Goal: Navigation & Orientation: Find specific page/section

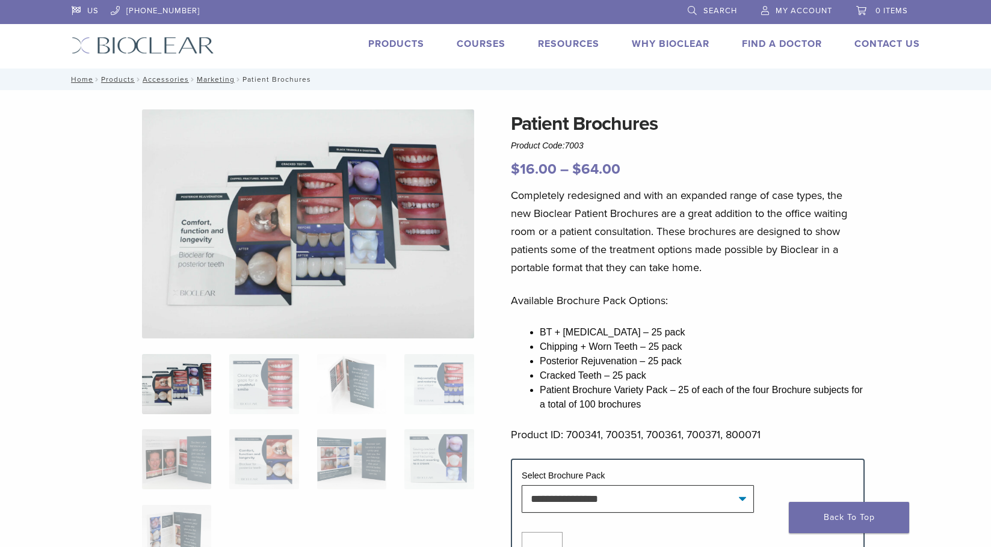
click at [380, 42] on link "Products" at bounding box center [396, 44] width 56 height 12
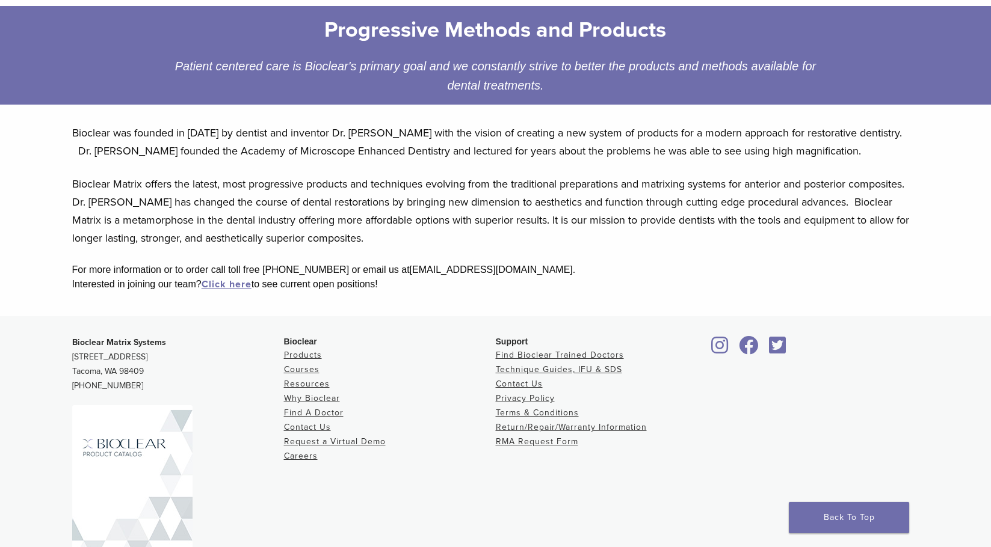
scroll to position [237, 0]
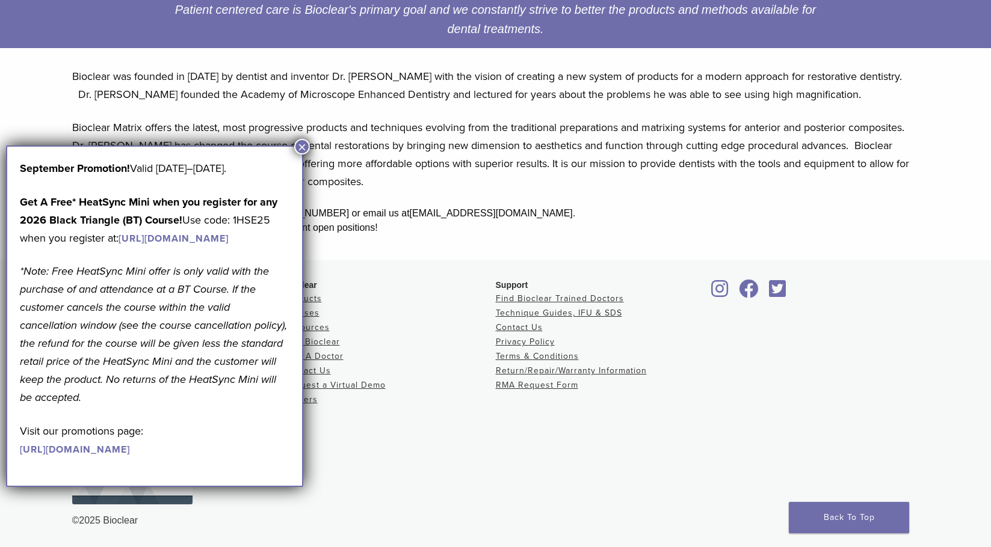
click at [301, 149] on button "×" at bounding box center [302, 147] width 16 height 16
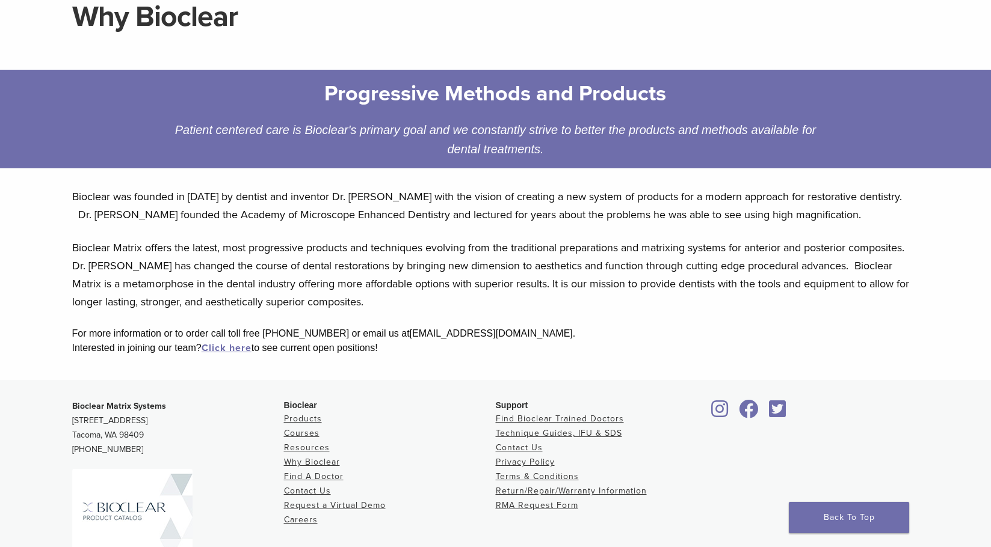
scroll to position [0, 0]
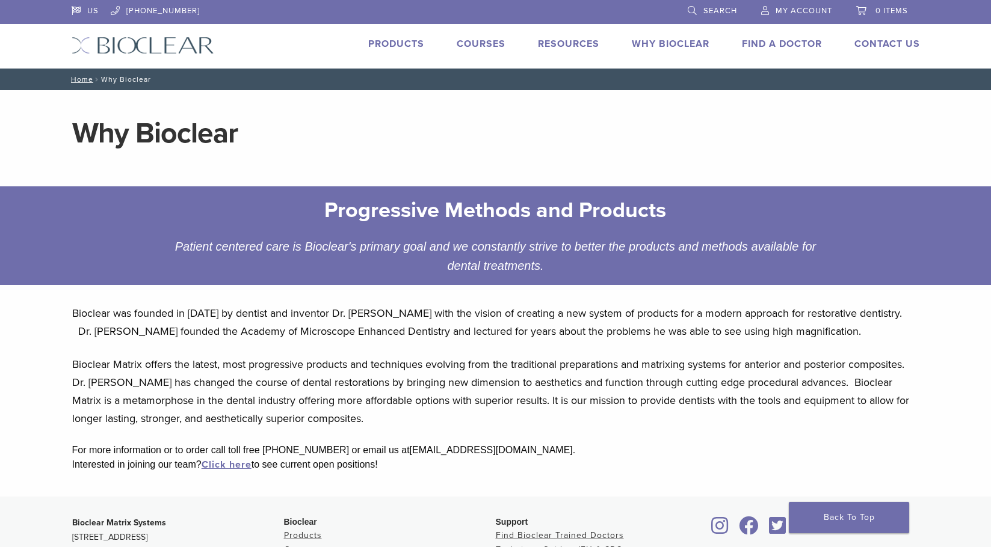
click at [198, 41] on img at bounding box center [143, 45] width 143 height 17
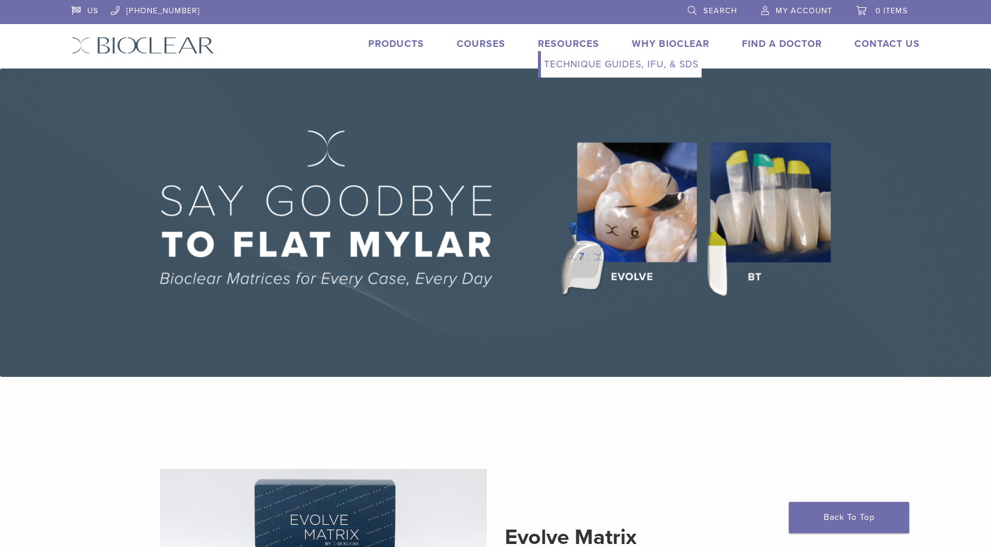
click at [566, 43] on link "Resources" at bounding box center [568, 44] width 61 height 12
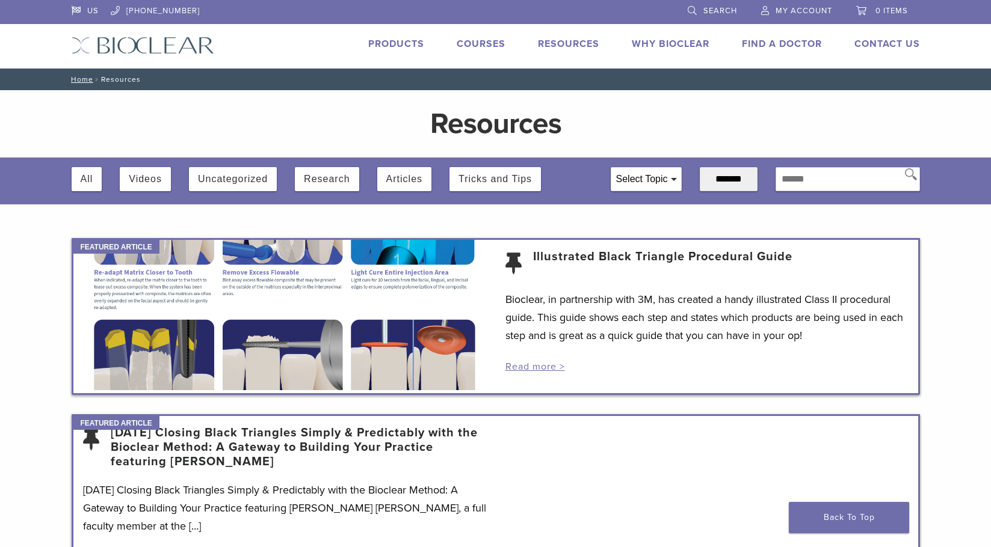
click at [654, 45] on link "Why Bioclear" at bounding box center [671, 44] width 78 height 12
